Goal: Task Accomplishment & Management: Manage account settings

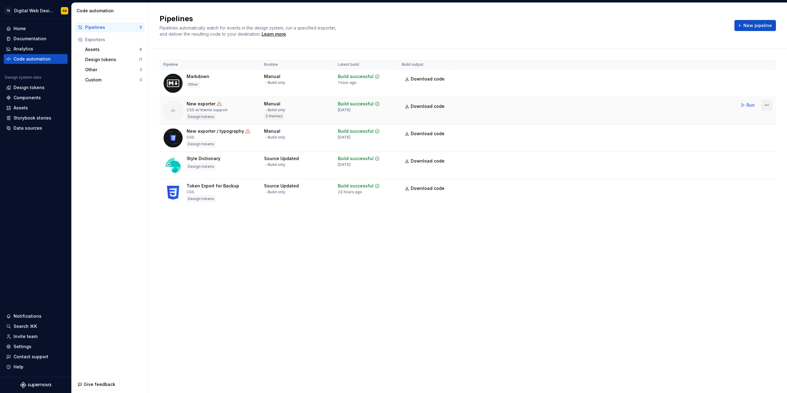
click at [768, 104] on html "TA Digital Web Design AK Home Documentation Analytics Code automation Design sy…" at bounding box center [393, 196] width 787 height 393
click at [748, 159] on div "Delete pipeline" at bounding box center [759, 160] width 53 height 6
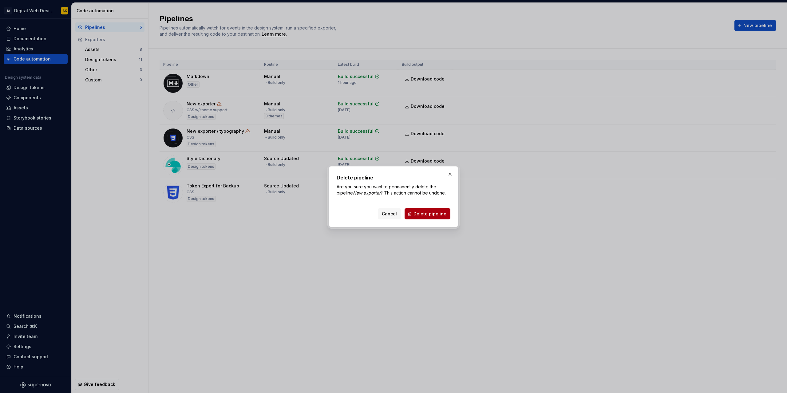
click at [442, 212] on span "Delete pipeline" at bounding box center [429, 214] width 33 height 6
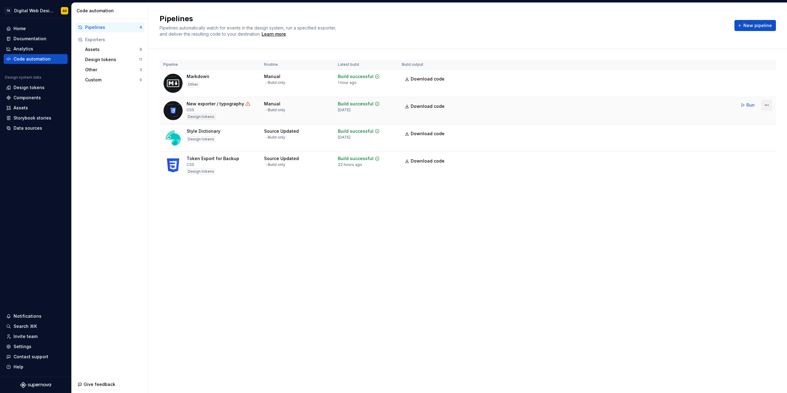
click at [768, 107] on html "TA Digital Web Design AK Home Documentation Analytics Code automation Design sy…" at bounding box center [393, 196] width 787 height 393
click at [742, 159] on div "Delete pipeline" at bounding box center [759, 160] width 53 height 6
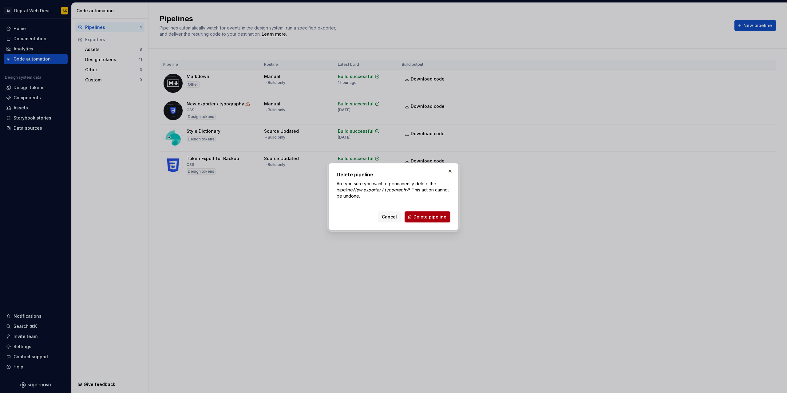
click at [436, 216] on span "Delete pipeline" at bounding box center [429, 217] width 33 height 6
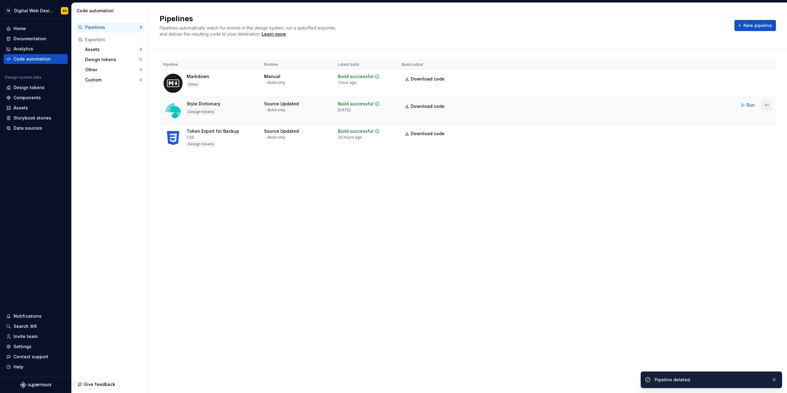
click at [770, 105] on html "TA Digital Web Design AK Home Documentation Analytics Code automation Design sy…" at bounding box center [393, 196] width 787 height 393
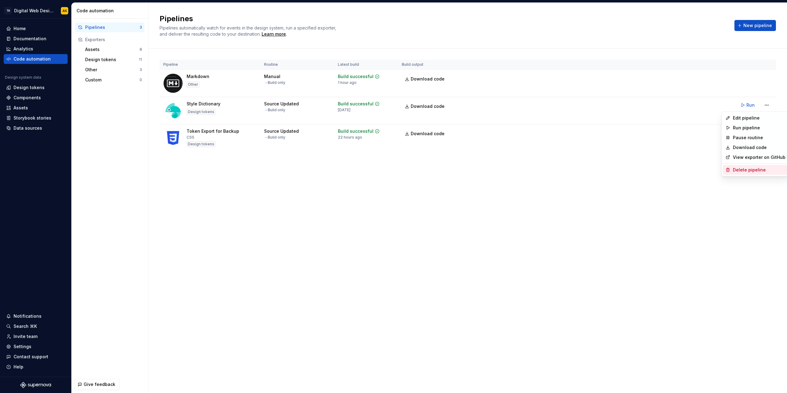
click at [751, 169] on div "Delete pipeline" at bounding box center [759, 170] width 53 height 6
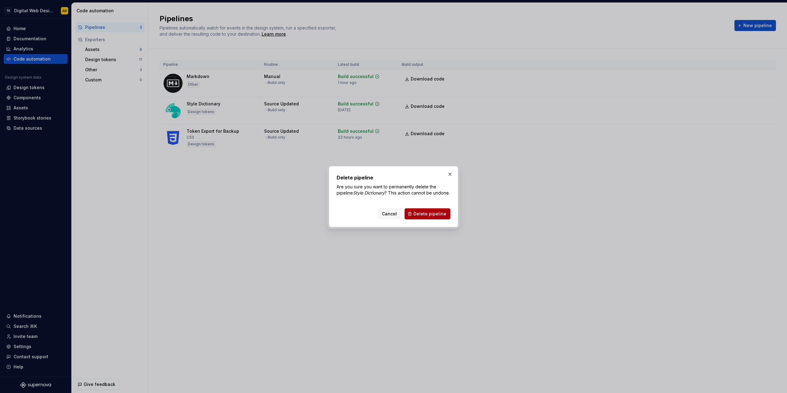
click at [427, 214] on button "Delete pipeline" at bounding box center [427, 213] width 46 height 11
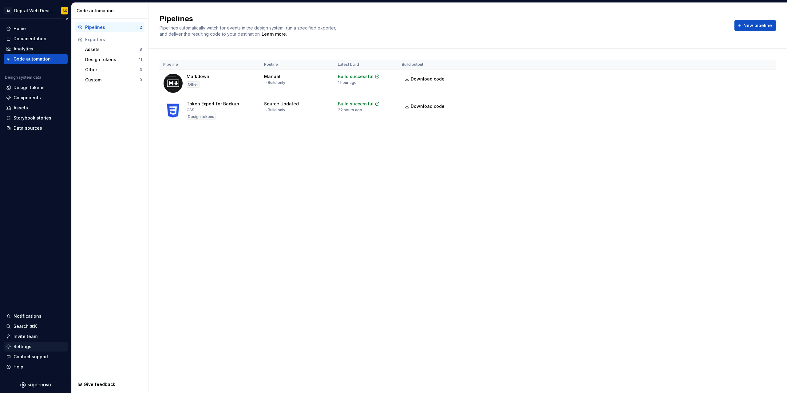
click at [20, 344] on div "Settings" at bounding box center [23, 347] width 18 height 6
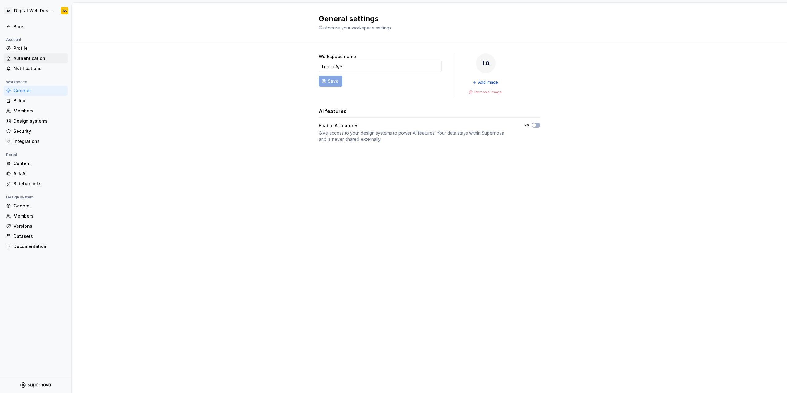
click at [34, 57] on div "Authentication" at bounding box center [40, 58] width 52 height 6
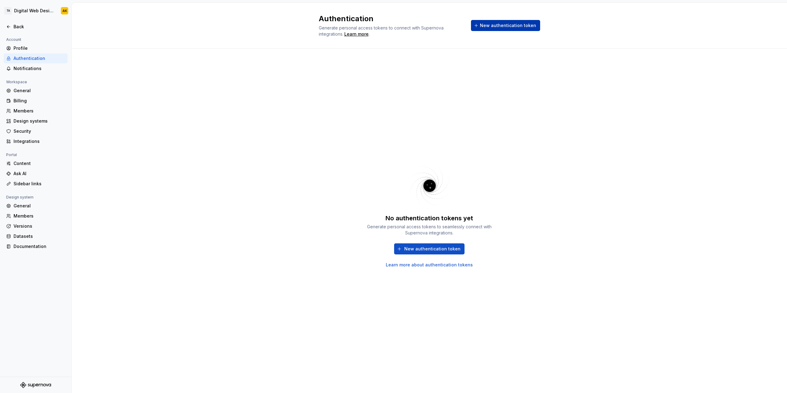
click at [511, 25] on span "New authentication token" at bounding box center [508, 25] width 56 height 6
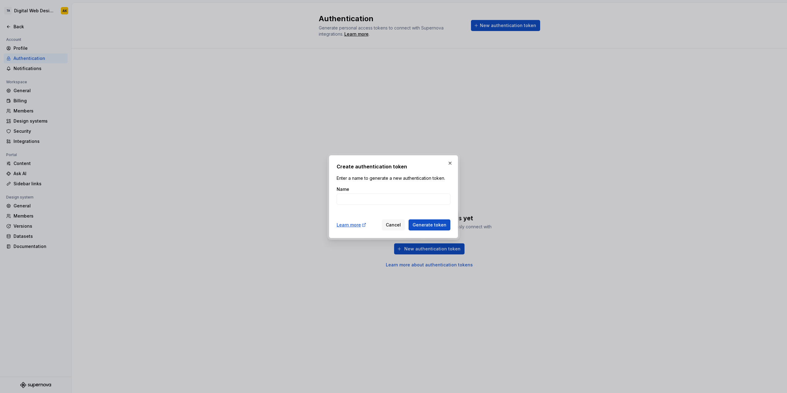
click at [373, 191] on div "Name" at bounding box center [393, 195] width 114 height 18
click at [372, 196] on input "Name" at bounding box center [393, 199] width 114 height 11
type input "Markdown test"
click at [436, 228] on button "Generate token" at bounding box center [429, 224] width 42 height 11
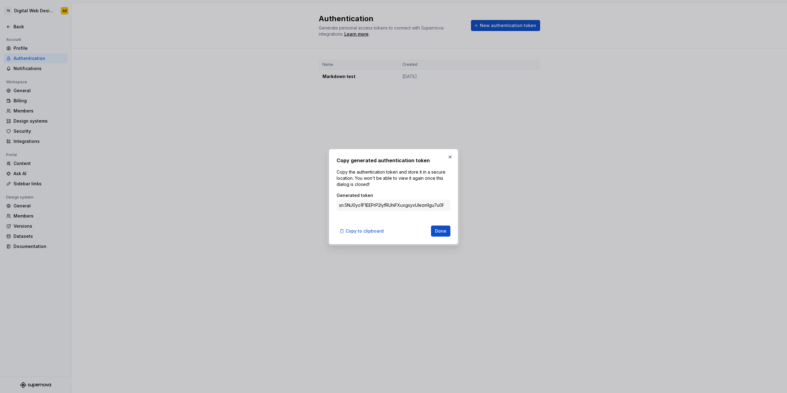
click at [421, 207] on input "sn.5NJ0yo1F1EEPrP2lyfRUhiFXuxgsyxUIezm1gu7u0FzIUdsW3VXuoVcOW2Z4mc1JsuTc80HpAro6…" at bounding box center [393, 205] width 114 height 11
click at [367, 230] on span "Copy to clipboard" at bounding box center [364, 231] width 38 height 6
click at [450, 157] on button "button" at bounding box center [450, 157] width 9 height 9
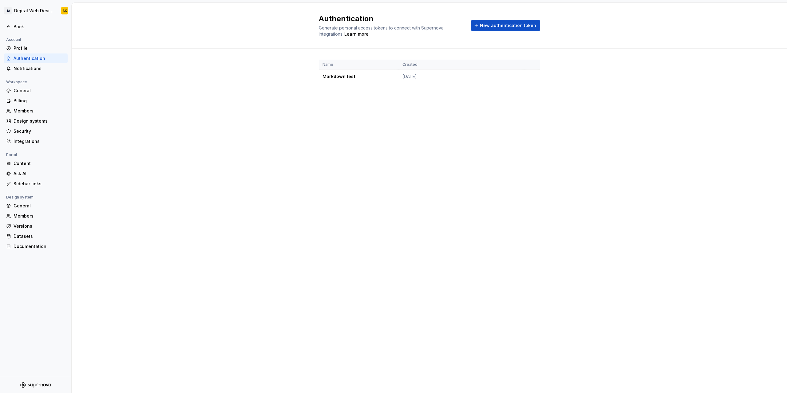
click at [22, 42] on div "Account" at bounding box center [14, 39] width 20 height 7
click at [24, 47] on div "Profile" at bounding box center [40, 48] width 52 height 6
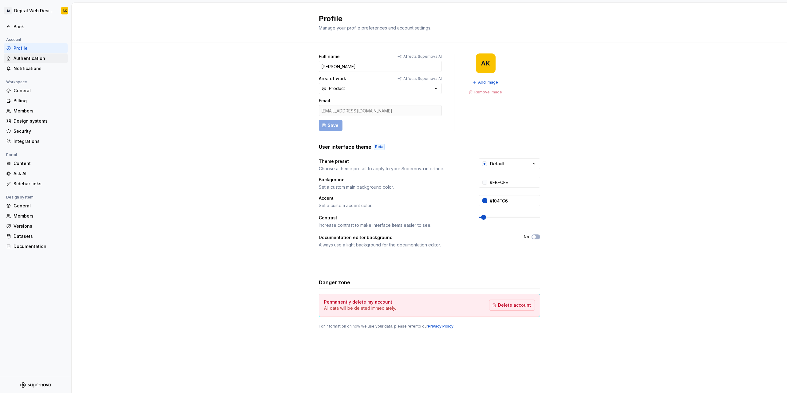
click at [27, 62] on div "Authentication" at bounding box center [36, 58] width 64 height 10
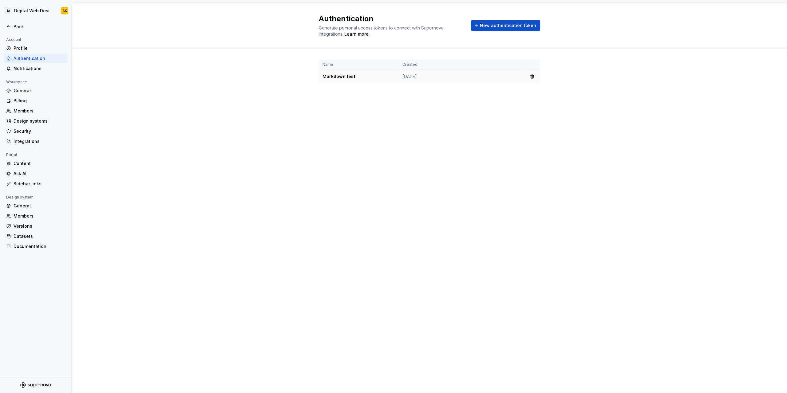
click at [340, 79] on td "Markdown test" at bounding box center [359, 77] width 80 height 14
click at [357, 36] on div "Learn more" at bounding box center [356, 34] width 24 height 6
click at [27, 29] on div "Back" at bounding box center [40, 27] width 52 height 6
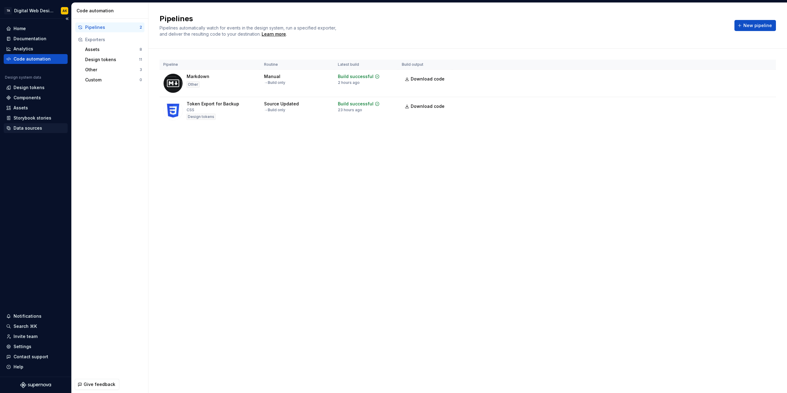
click at [31, 128] on div "Data sources" at bounding box center [28, 128] width 29 height 6
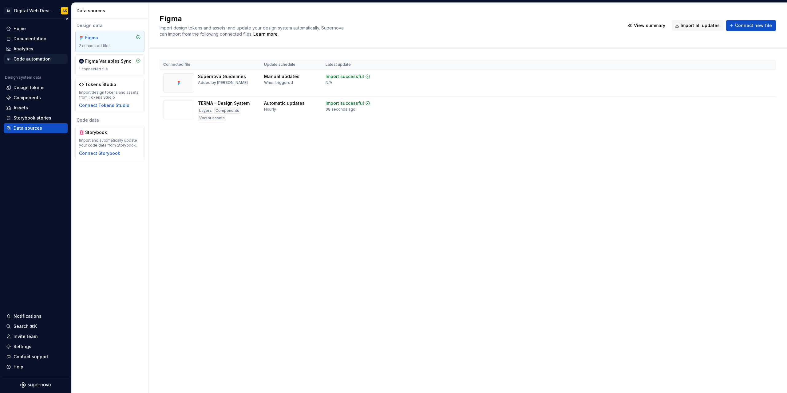
click at [33, 59] on div "Code automation" at bounding box center [32, 59] width 37 height 6
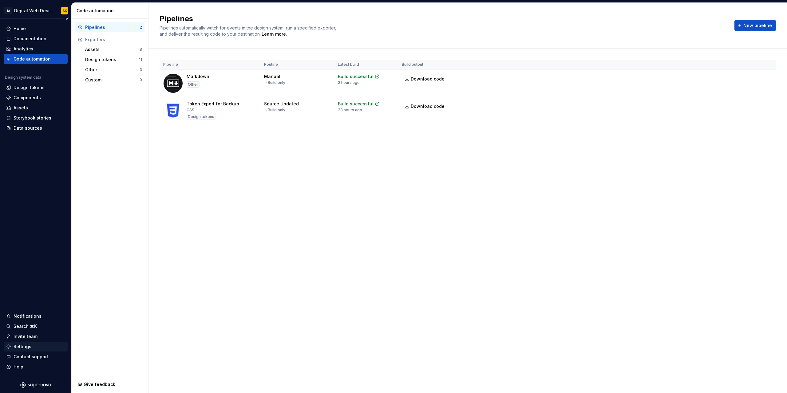
click at [28, 346] on div "Settings" at bounding box center [23, 347] width 18 height 6
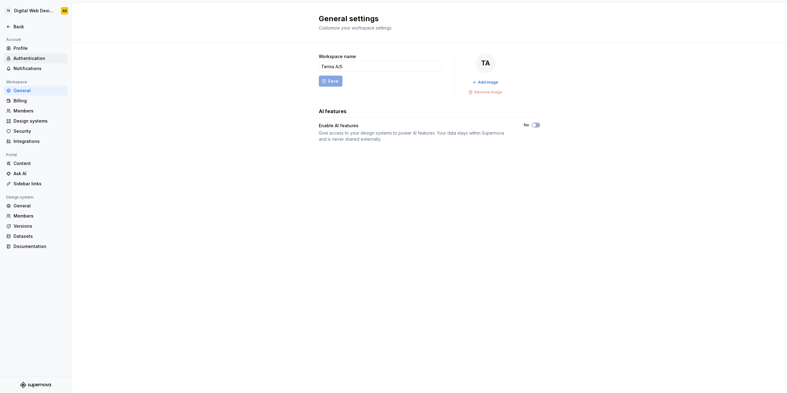
click at [29, 59] on div "Authentication" at bounding box center [40, 58] width 52 height 6
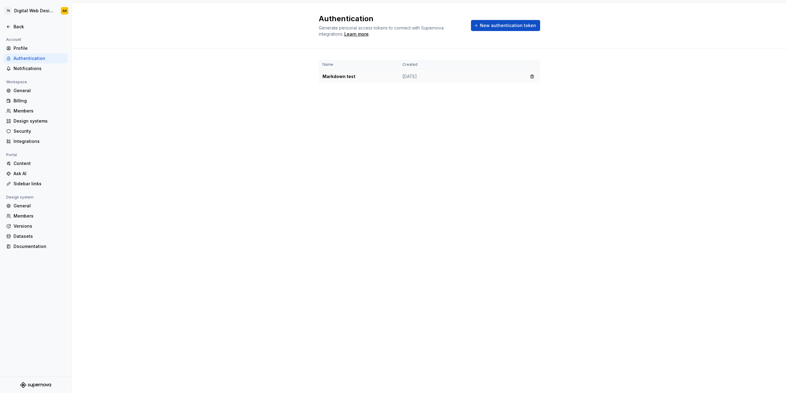
click at [356, 77] on td "Markdown test" at bounding box center [359, 77] width 80 height 14
click at [342, 76] on td "Markdown test" at bounding box center [359, 77] width 80 height 14
click at [372, 76] on td "Markdown test" at bounding box center [359, 77] width 80 height 14
click at [498, 26] on span "New authentication token" at bounding box center [508, 25] width 56 height 6
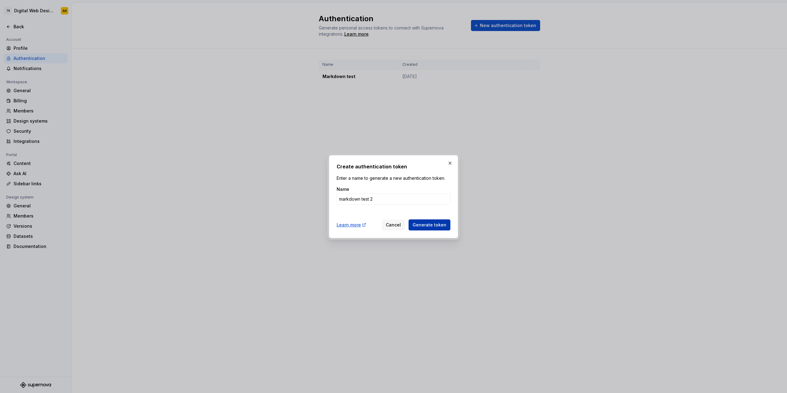
type input "markdown test 2"
click at [427, 225] on span "Generate token" at bounding box center [429, 225] width 34 height 6
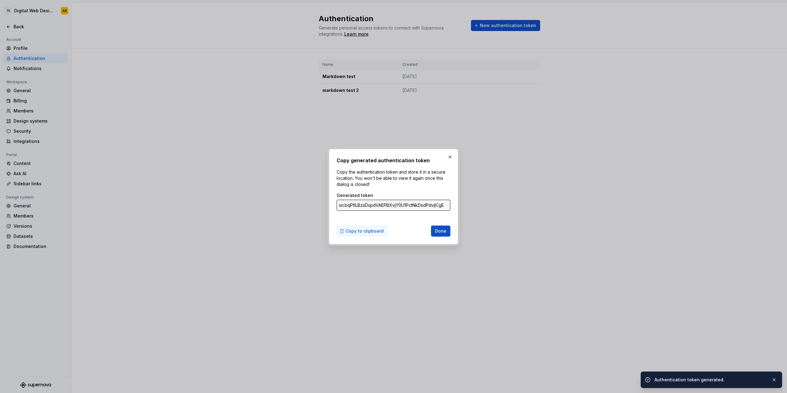
click at [356, 233] on span "Copy to clipboard" at bounding box center [364, 231] width 38 height 6
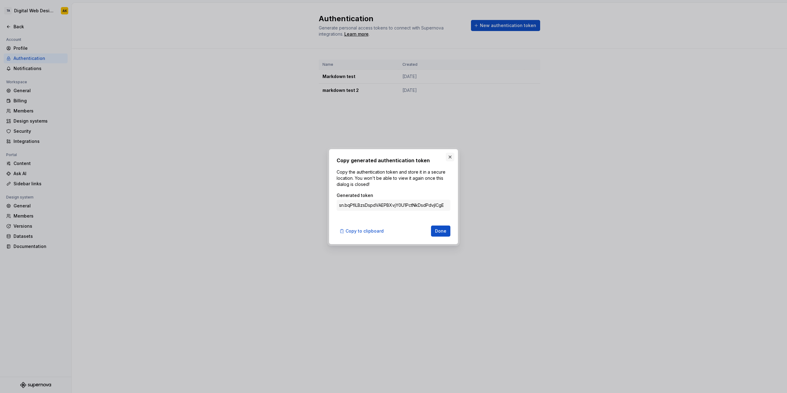
click at [450, 158] on button "button" at bounding box center [450, 157] width 9 height 9
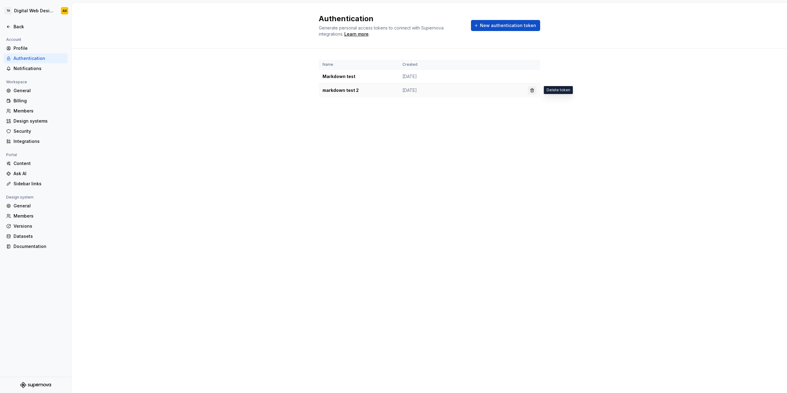
click at [531, 90] on button "button" at bounding box center [532, 90] width 9 height 9
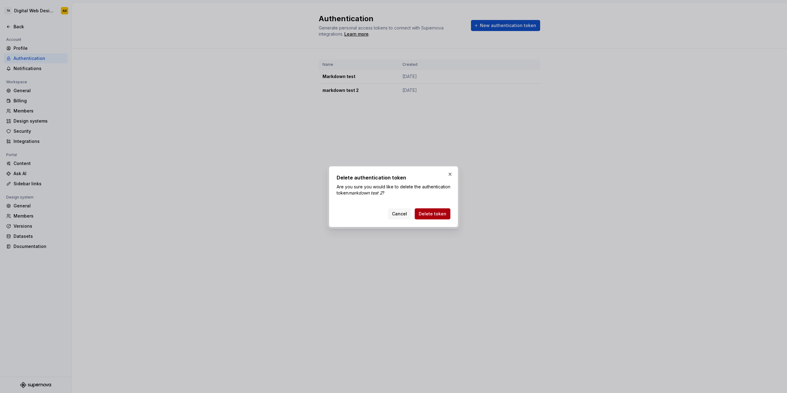
click at [435, 215] on span "Delete token" at bounding box center [432, 214] width 28 height 6
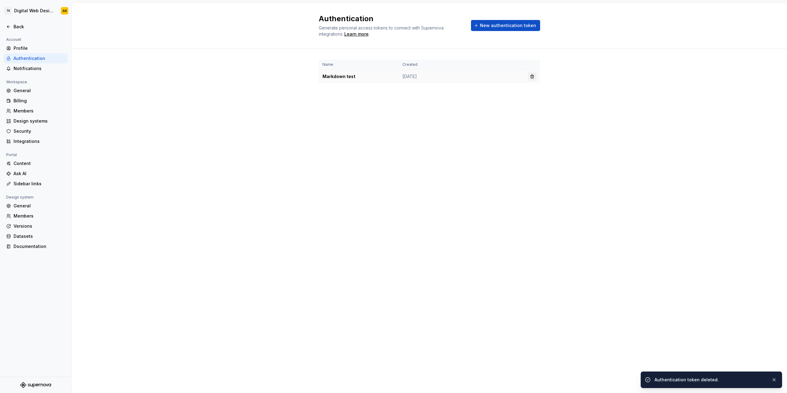
click at [533, 77] on button "button" at bounding box center [532, 76] width 9 height 9
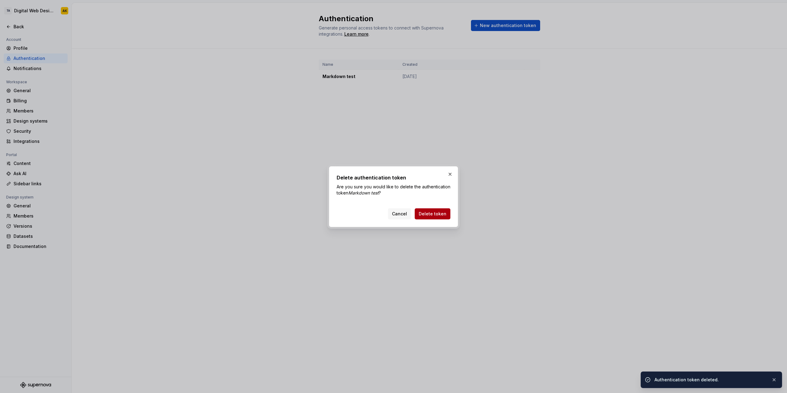
click at [434, 214] on span "Delete token" at bounding box center [432, 214] width 28 height 6
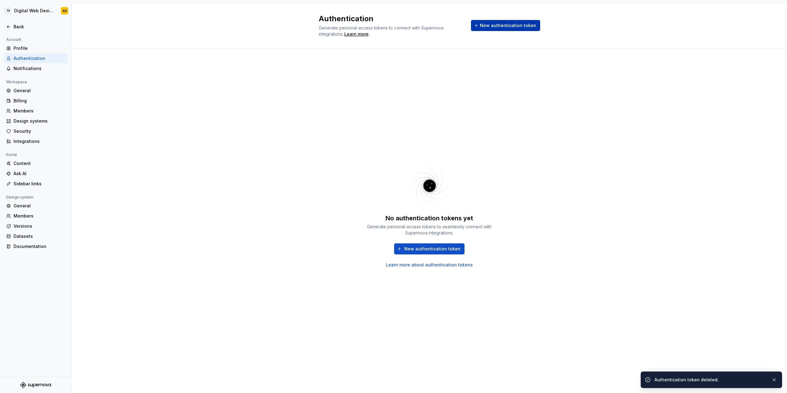
click at [510, 27] on span "New authentication token" at bounding box center [508, 25] width 56 height 6
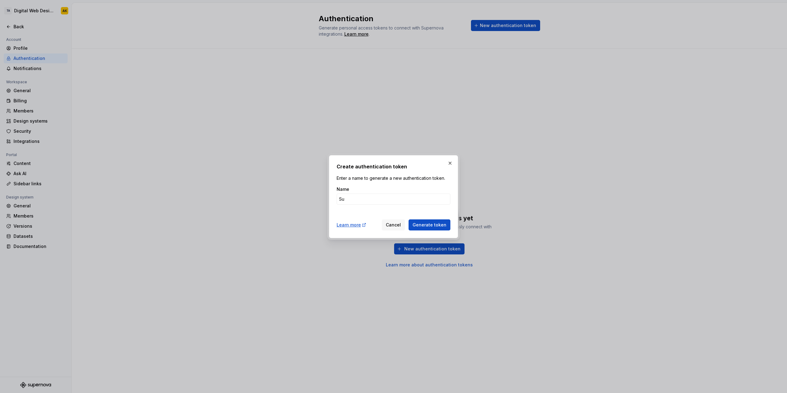
type input "S"
type input "<"
type input "Markdown test"
click at [421, 222] on span "Generate token" at bounding box center [429, 225] width 34 height 6
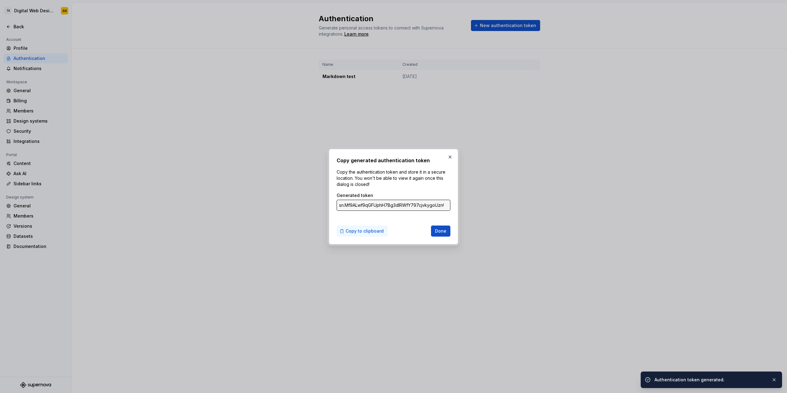
click at [364, 233] on span "Copy to clipboard" at bounding box center [364, 231] width 38 height 6
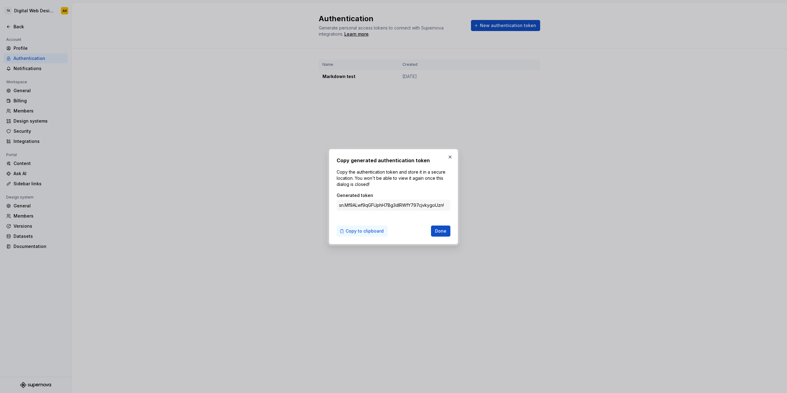
click at [371, 233] on span "Copy to clipboard" at bounding box center [364, 231] width 38 height 6
click at [375, 233] on span "Copy to clipboard" at bounding box center [364, 231] width 38 height 6
click at [451, 156] on button "button" at bounding box center [450, 157] width 9 height 9
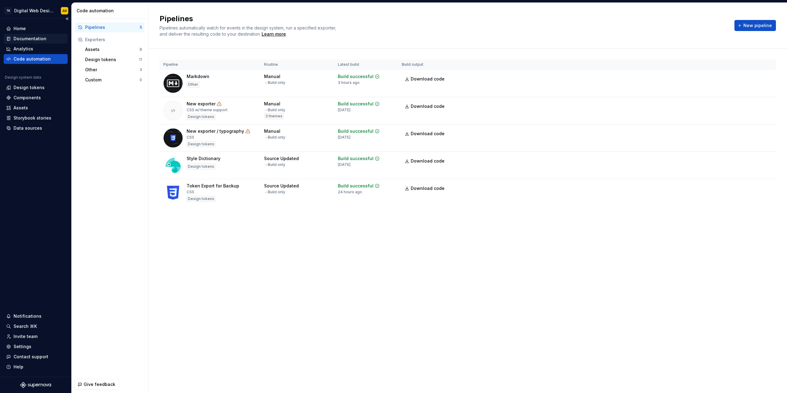
click at [22, 36] on div "Documentation" at bounding box center [30, 39] width 33 height 6
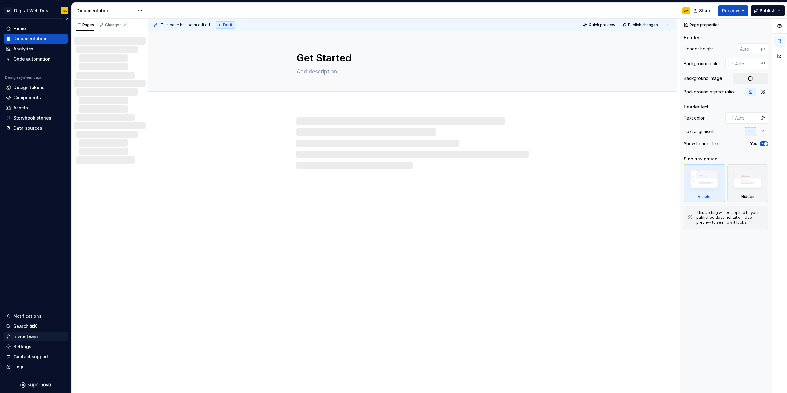
type textarea "*"
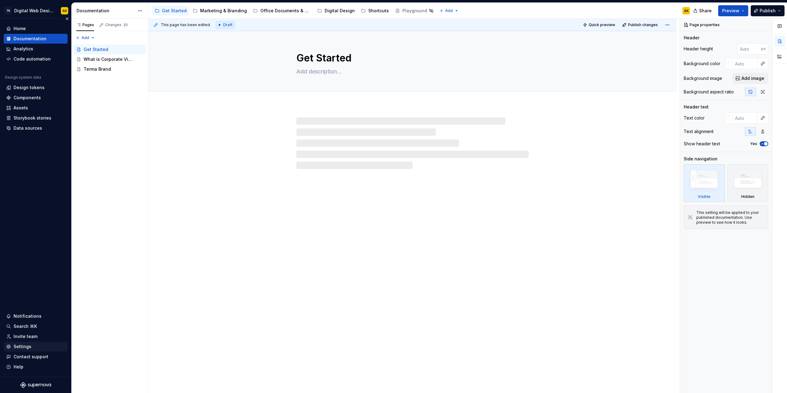
click at [28, 346] on div "Settings" at bounding box center [23, 347] width 18 height 6
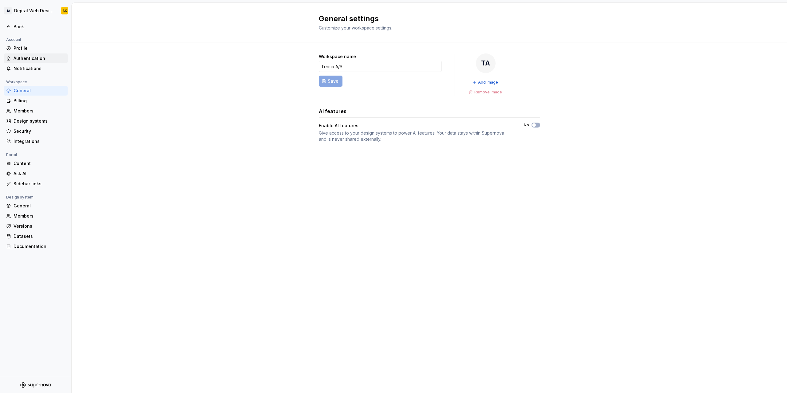
click at [34, 57] on div "Authentication" at bounding box center [40, 58] width 52 height 6
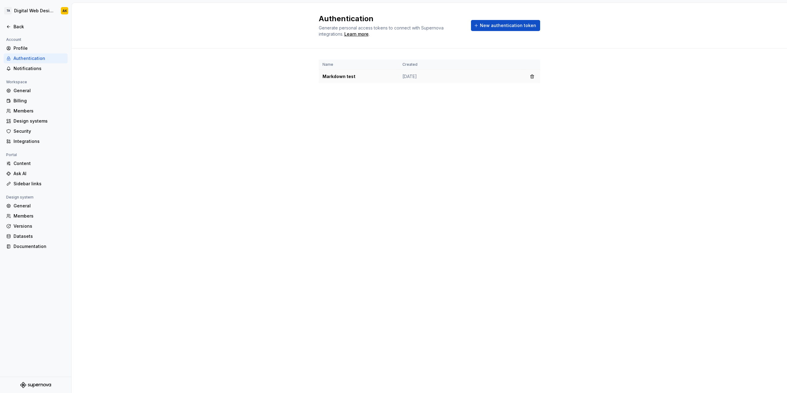
click at [357, 77] on td "Markdown test" at bounding box center [359, 77] width 80 height 14
click at [353, 76] on td "Markdown test" at bounding box center [359, 77] width 80 height 14
click at [511, 22] on button "New authentication token" at bounding box center [505, 25] width 69 height 11
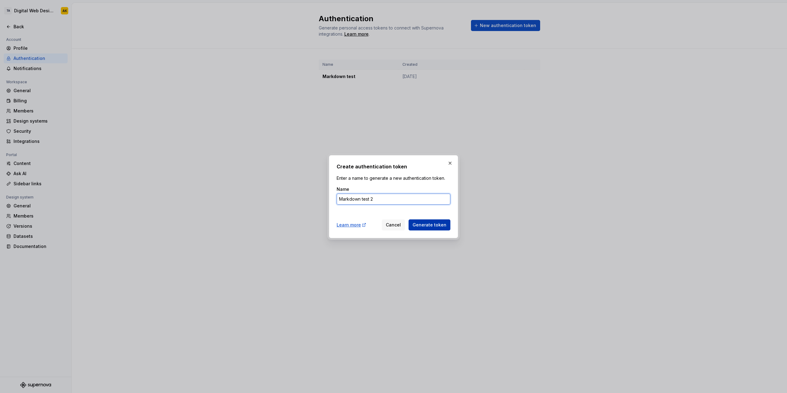
type input "Markdown test 2"
click at [425, 220] on button "Generate token" at bounding box center [429, 224] width 42 height 11
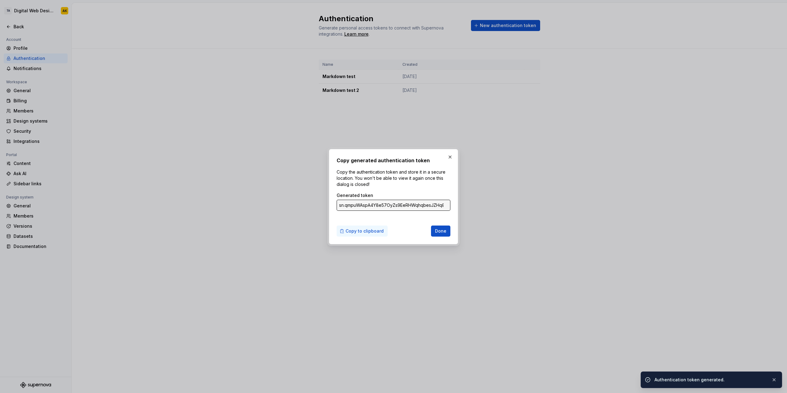
click at [363, 233] on span "Copy to clipboard" at bounding box center [364, 231] width 38 height 6
